Goal: Information Seeking & Learning: Find specific fact

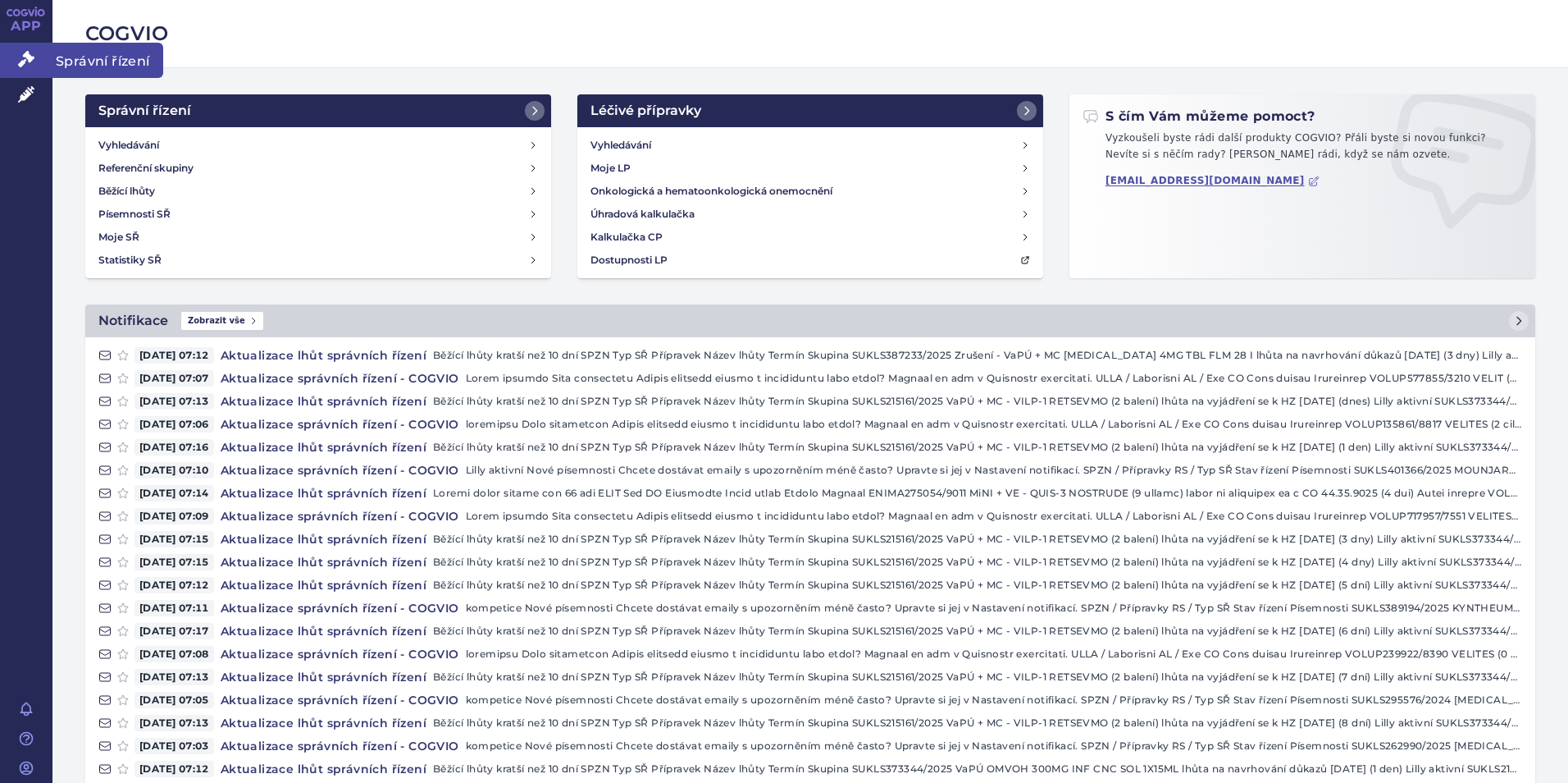
click at [16, 64] on link "Správní řízení" at bounding box center [26, 60] width 52 height 34
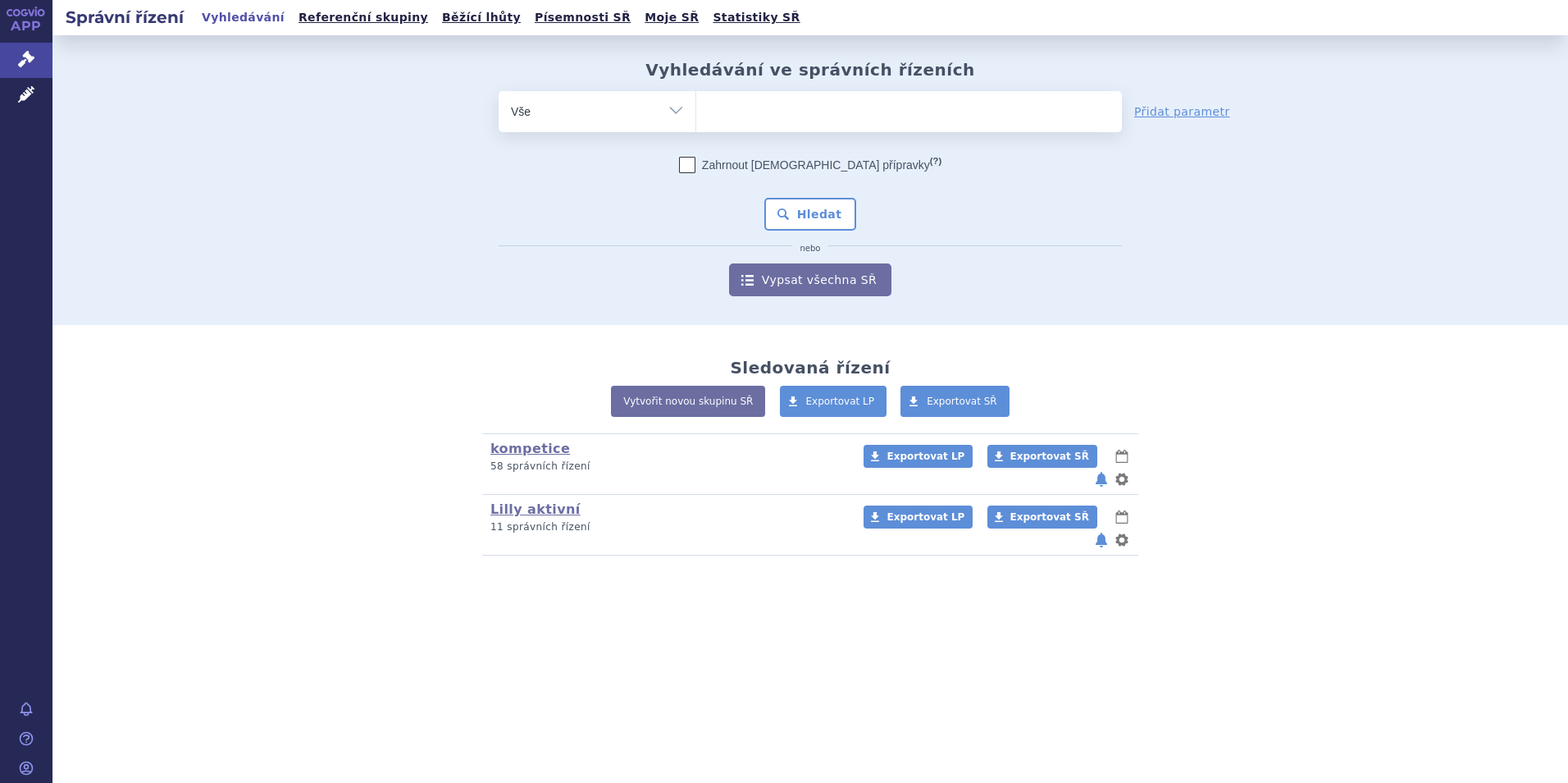
click at [748, 88] on div "Vyhledávání ve správních řízeních odstranit Vše Spisová značka Od" at bounding box center [809, 178] width 1033 height 236
click at [743, 106] on ul at bounding box center [908, 109] width 426 height 34
click at [696, 106] on select at bounding box center [695, 110] width 1 height 41
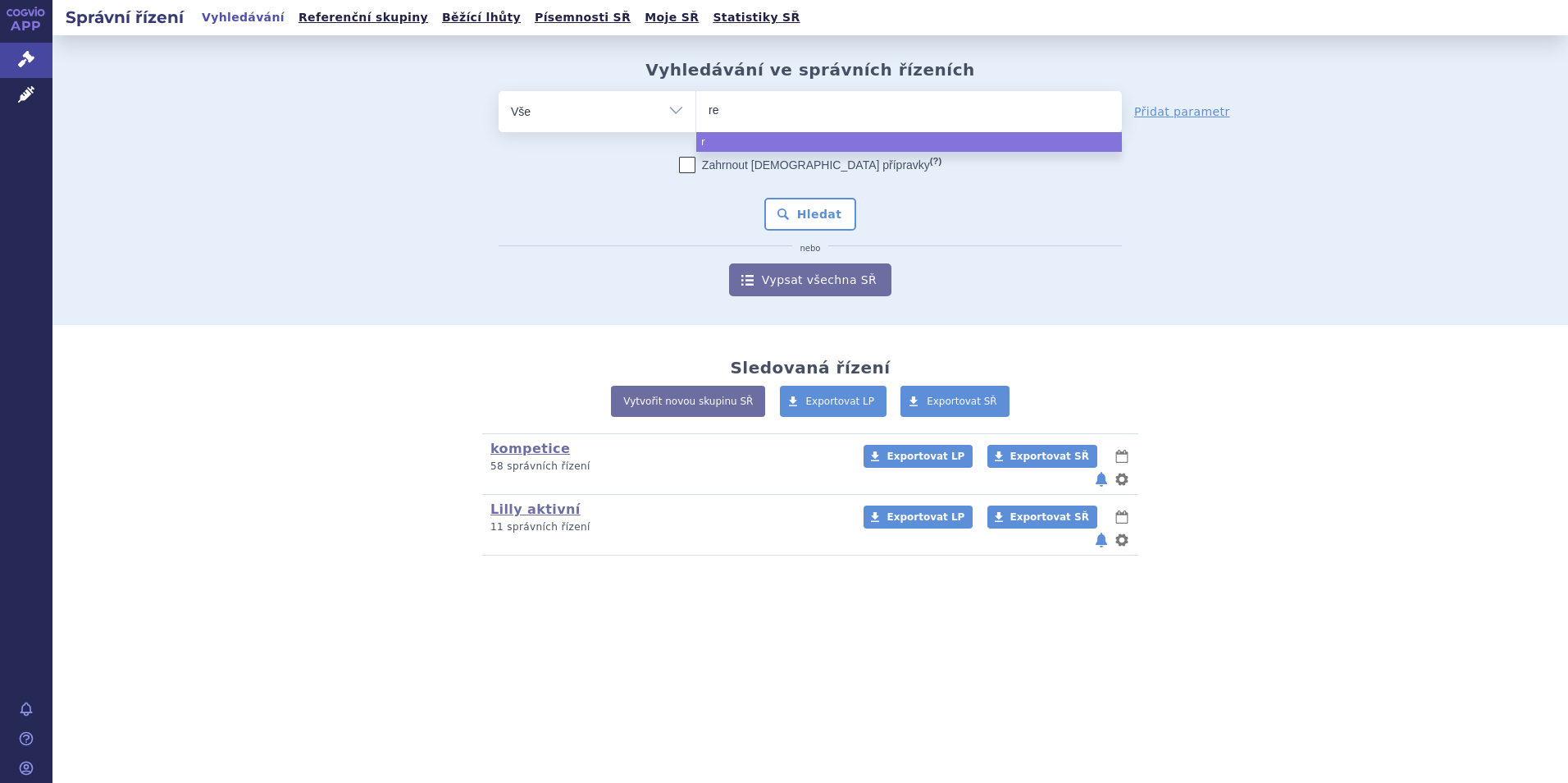
type input "ret"
type input "retse"
type input "retsev"
type input "retsevmo"
select select "retsevmo"
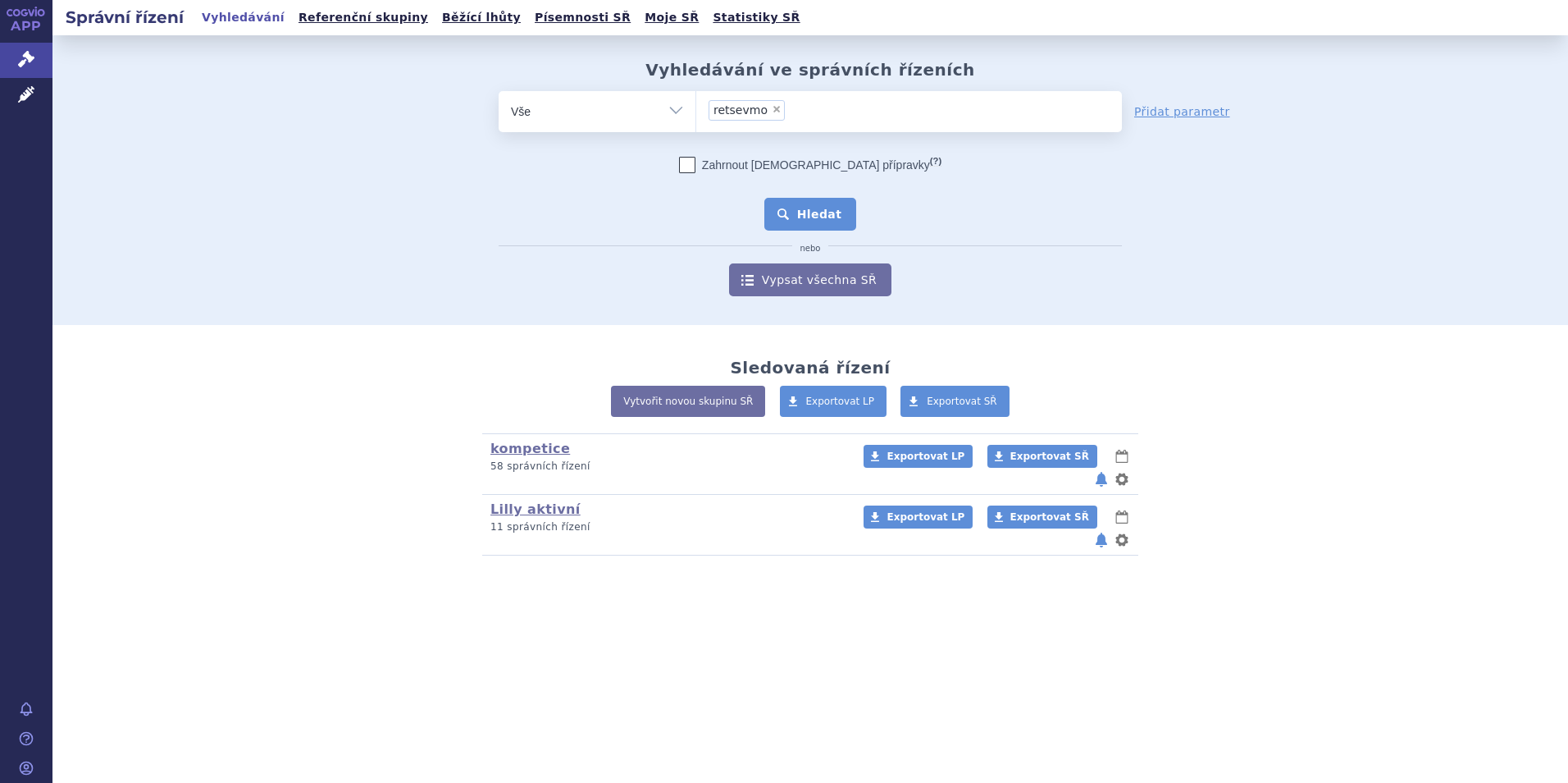
click at [820, 219] on button "Hledat" at bounding box center [810, 214] width 92 height 32
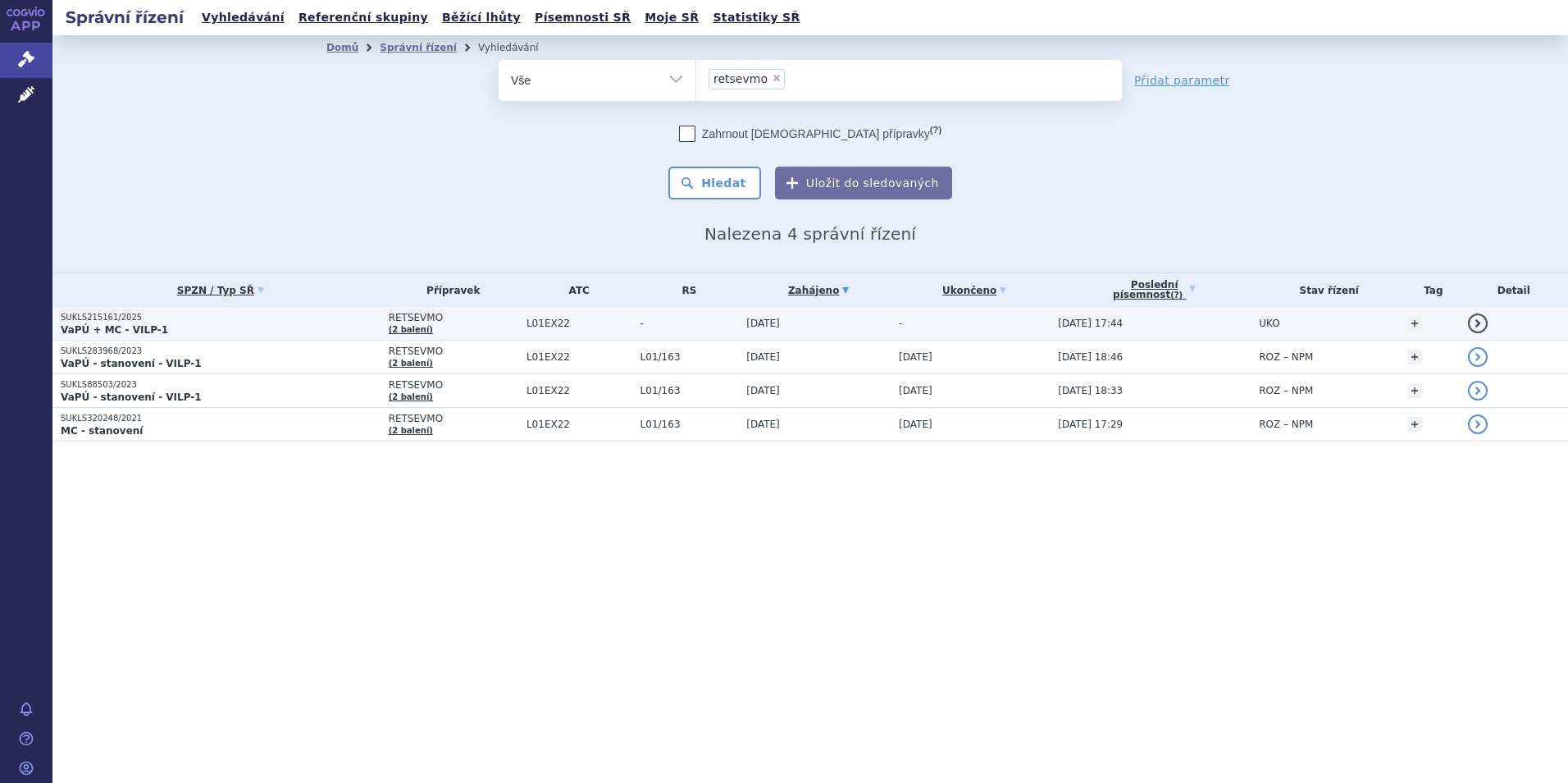
click at [137, 317] on p "SUKLS215161/2025" at bounding box center [221, 317] width 320 height 11
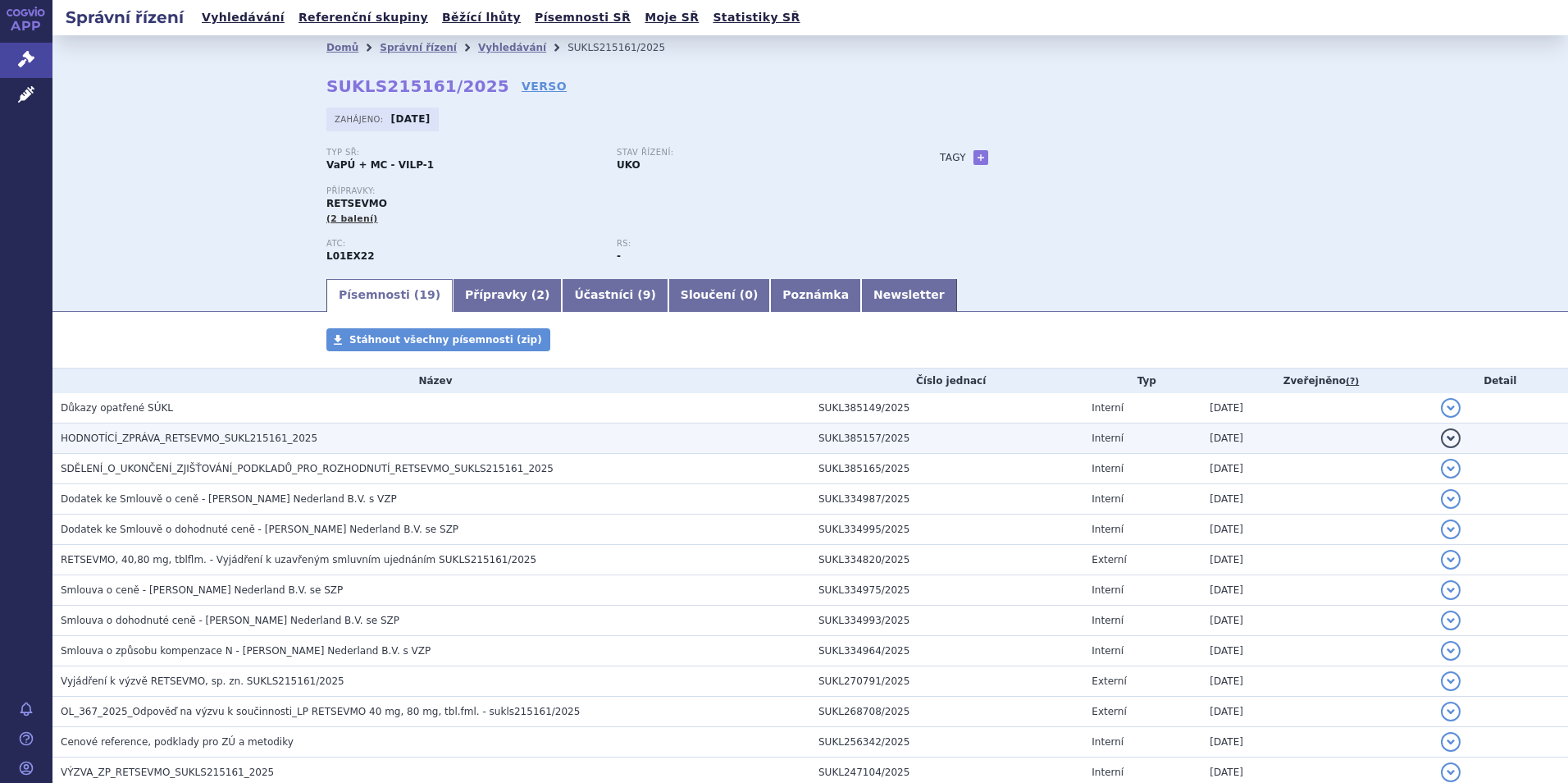
click at [239, 444] on span "HODNOTÍCÍ_ZPRÁVA_RETSEVMO_SUKL215161_2025" at bounding box center [189, 438] width 257 height 11
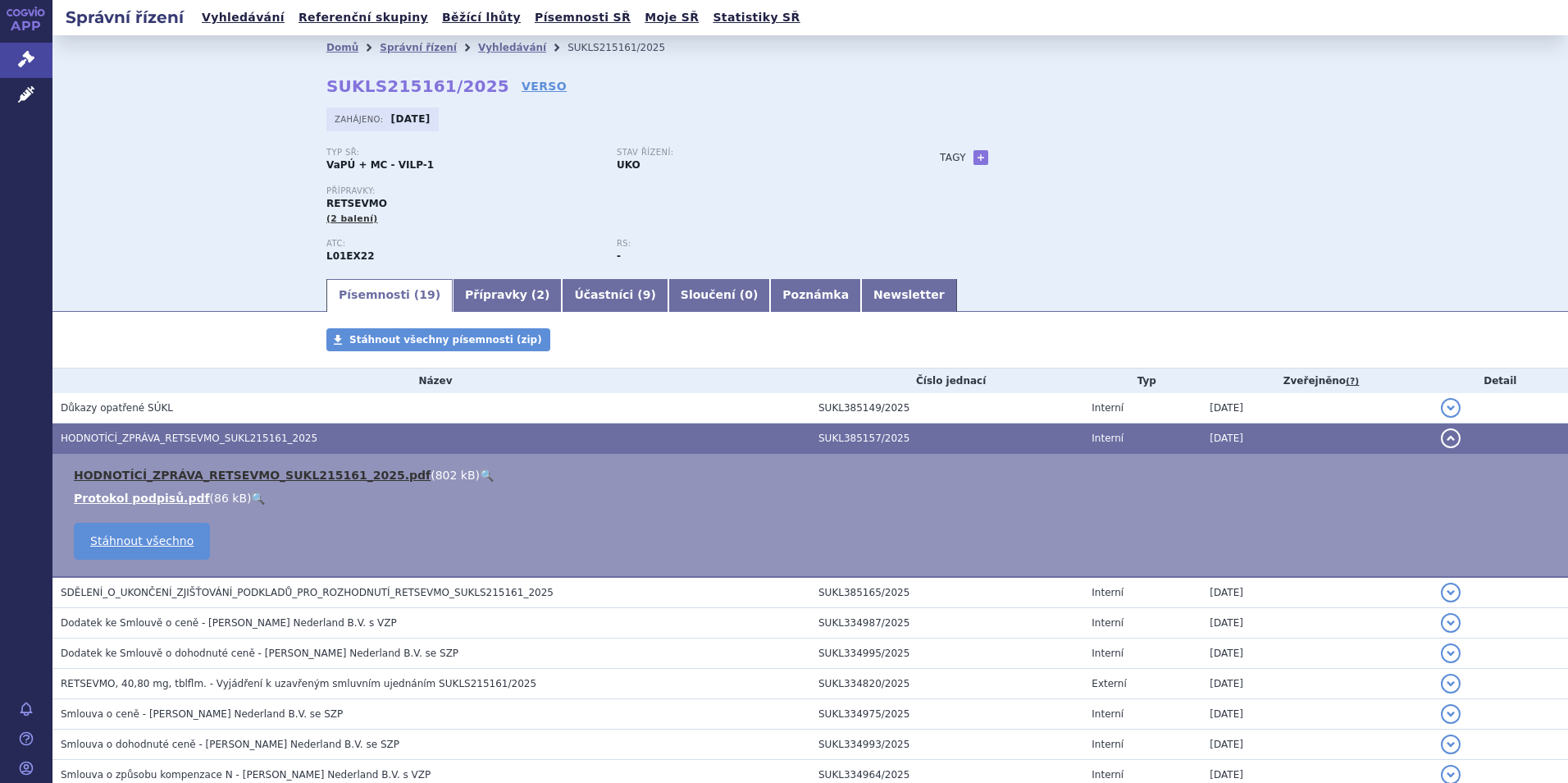
click at [148, 472] on link "HODNOTÍCÍ_ZPRÁVA_RETSEVMO_SUKL215161_2025.pdf" at bounding box center [252, 475] width 357 height 13
